Goal: Task Accomplishment & Management: Use online tool/utility

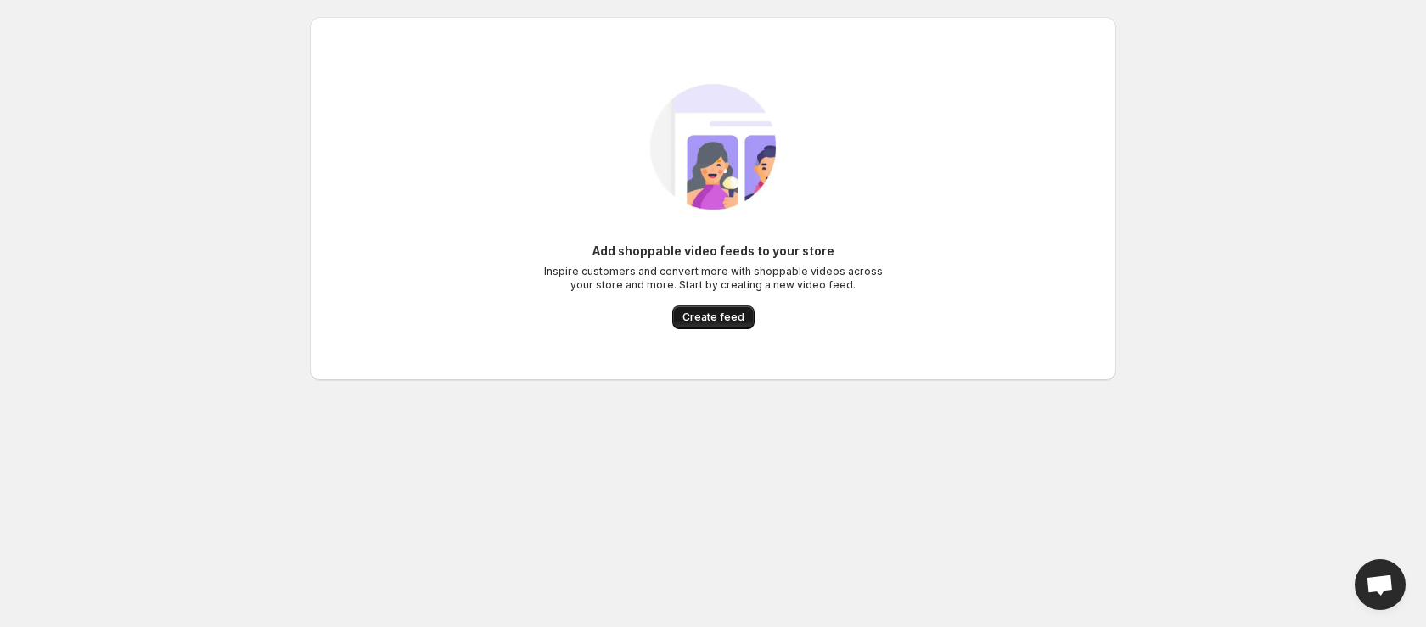
click at [711, 315] on span "Create feed" at bounding box center [714, 318] width 62 height 14
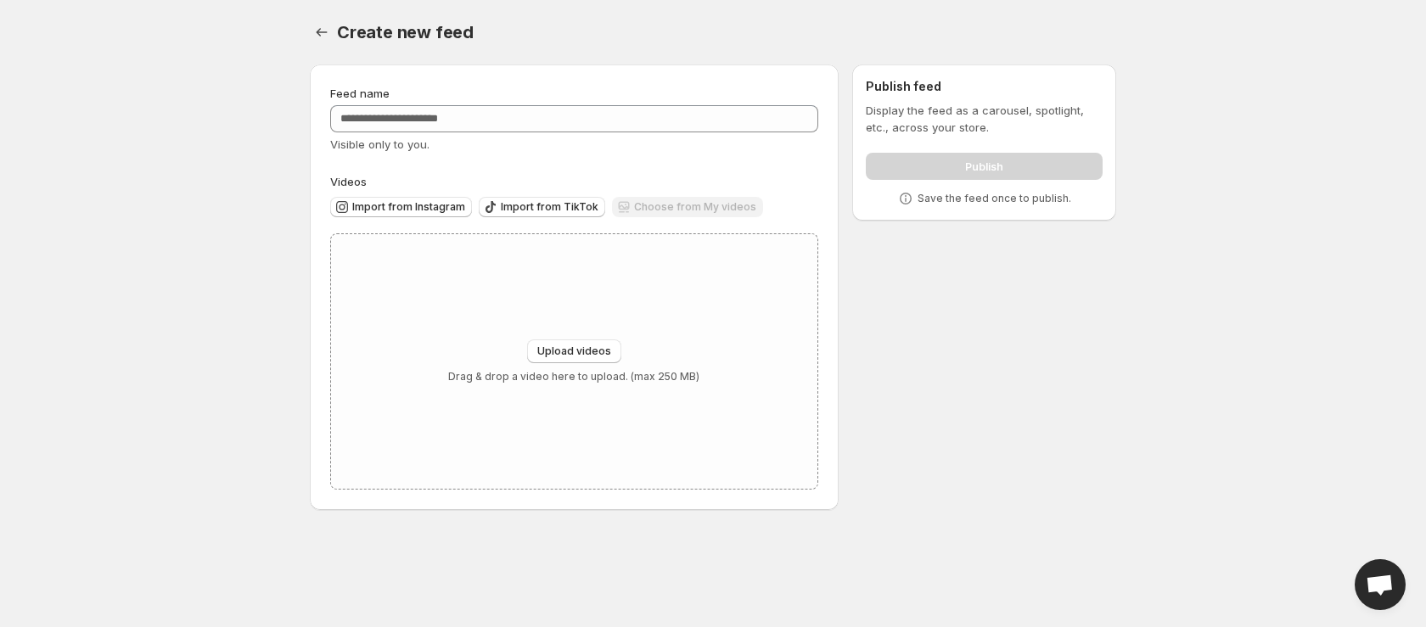
click at [481, 102] on div "Feed name Visible only to you." at bounding box center [574, 119] width 488 height 68
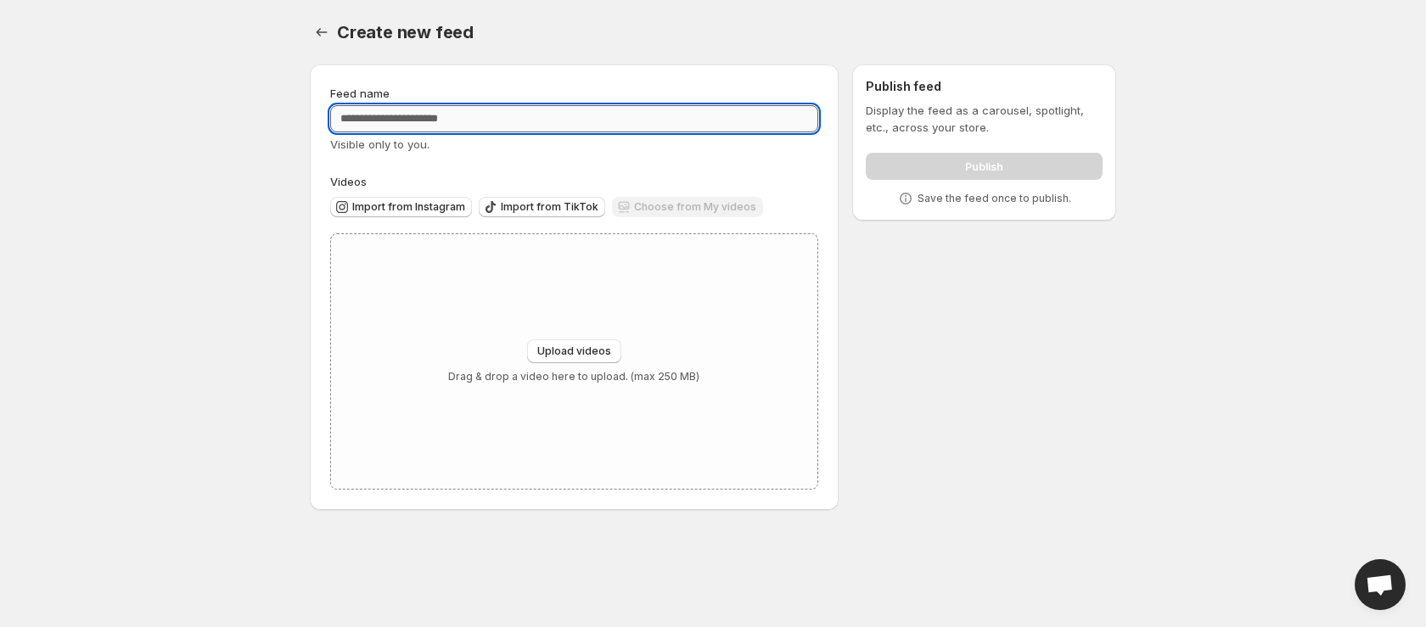
click at [481, 118] on input "Feed name" at bounding box center [574, 118] width 488 height 27
drag, startPoint x: 148, startPoint y: 267, endPoint x: 159, endPoint y: 261, distance: 12.2
click at [148, 267] on body "Home Feeds Videos Subscription Settings Create new feed. This page is ready Cre…" at bounding box center [713, 313] width 1426 height 627
click at [454, 116] on input "Feed name" at bounding box center [574, 118] width 488 height 27
type input "*"
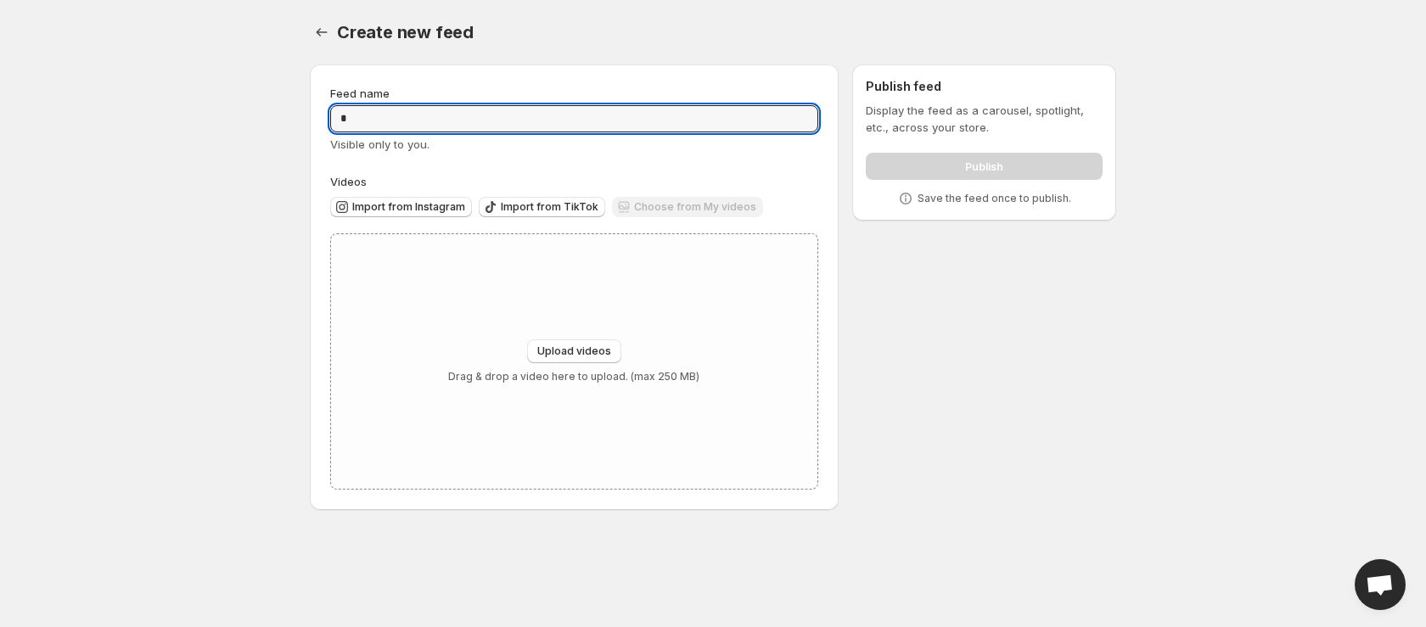
click at [446, 17] on div "Create new feed. This page is ready Create new feed" at bounding box center [713, 32] width 807 height 65
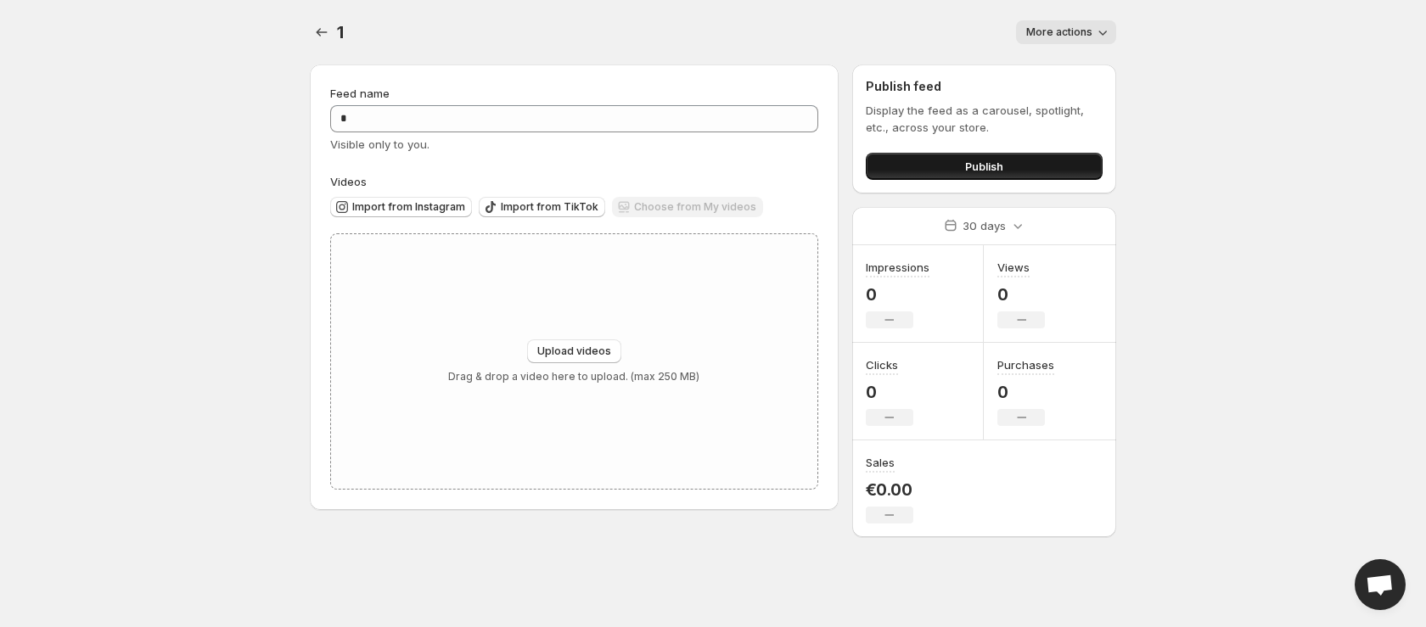
click at [969, 168] on span "Publish" at bounding box center [984, 166] width 38 height 17
